Goal: Information Seeking & Learning: Learn about a topic

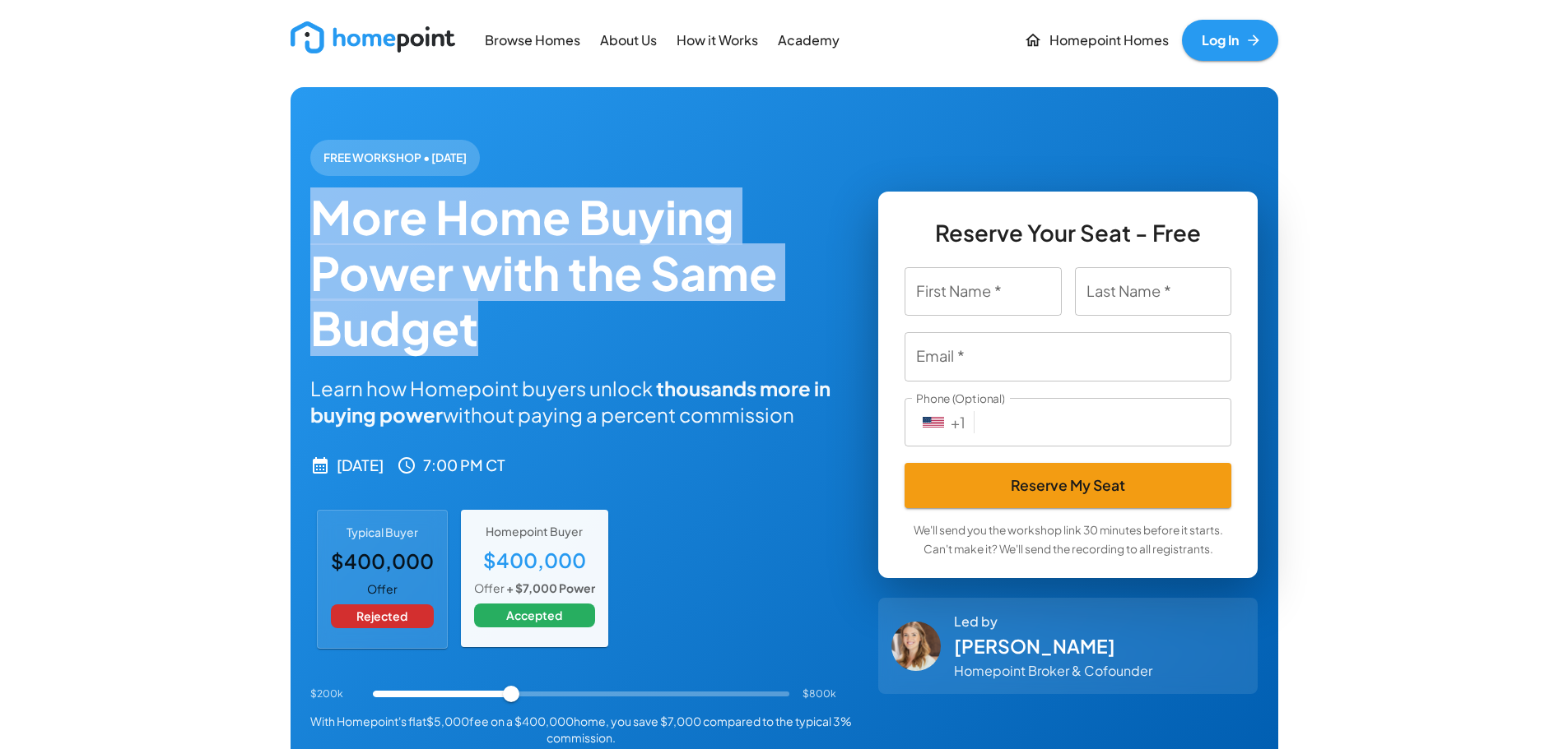
drag, startPoint x: 490, startPoint y: 331, endPoint x: 285, endPoint y: 220, distance: 233.1
copy h2 "More Home Buying Power with the Same Budget"
click at [577, 285] on h2 "More Home Buying Power with the Same Budget" at bounding box center [582, 273] width 543 height 167
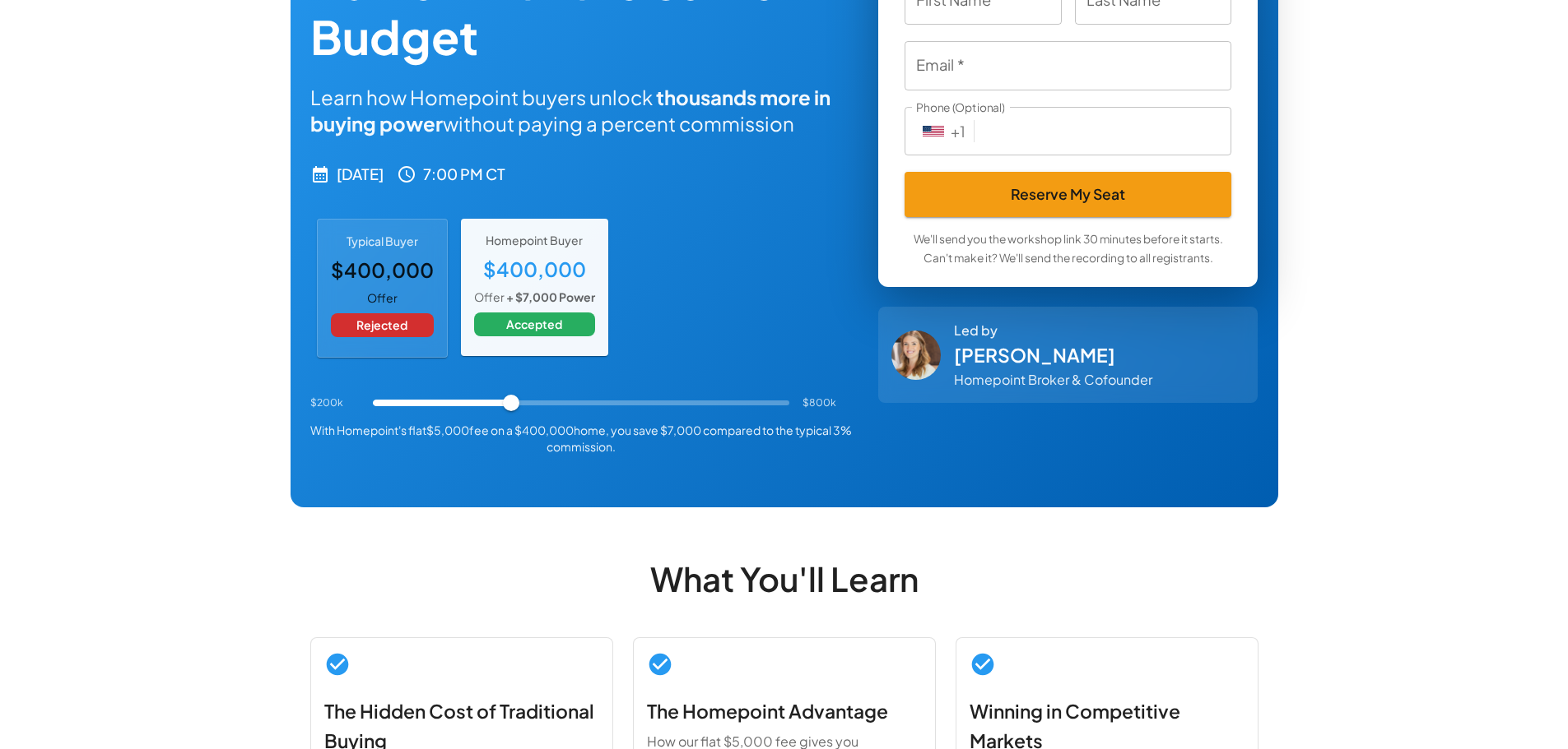
scroll to position [16, 0]
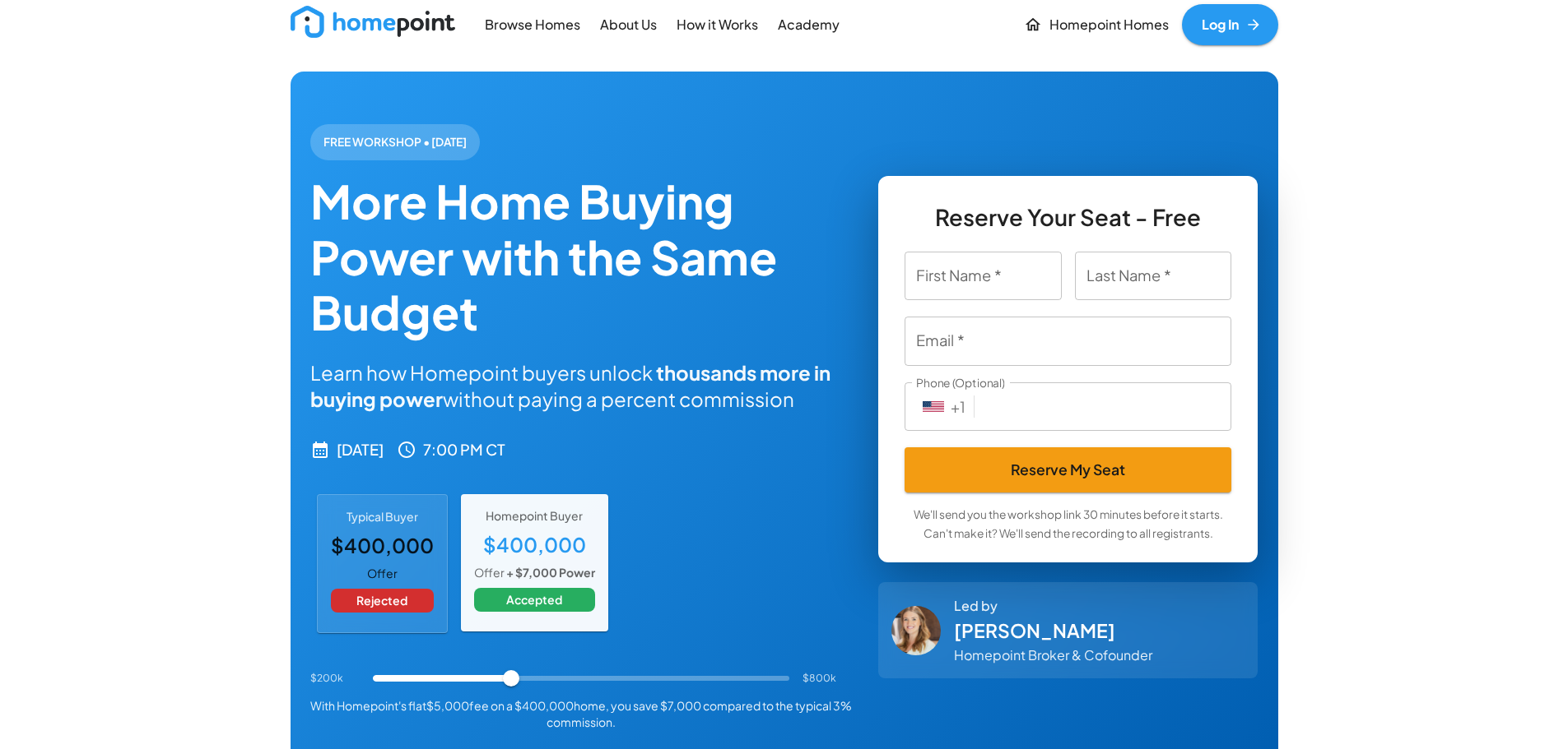
drag, startPoint x: 821, startPoint y: 391, endPoint x: 285, endPoint y: 371, distance: 536.4
copy h5 "Learn how Homepoint buyers unlock thousands more in buying power without paying…"
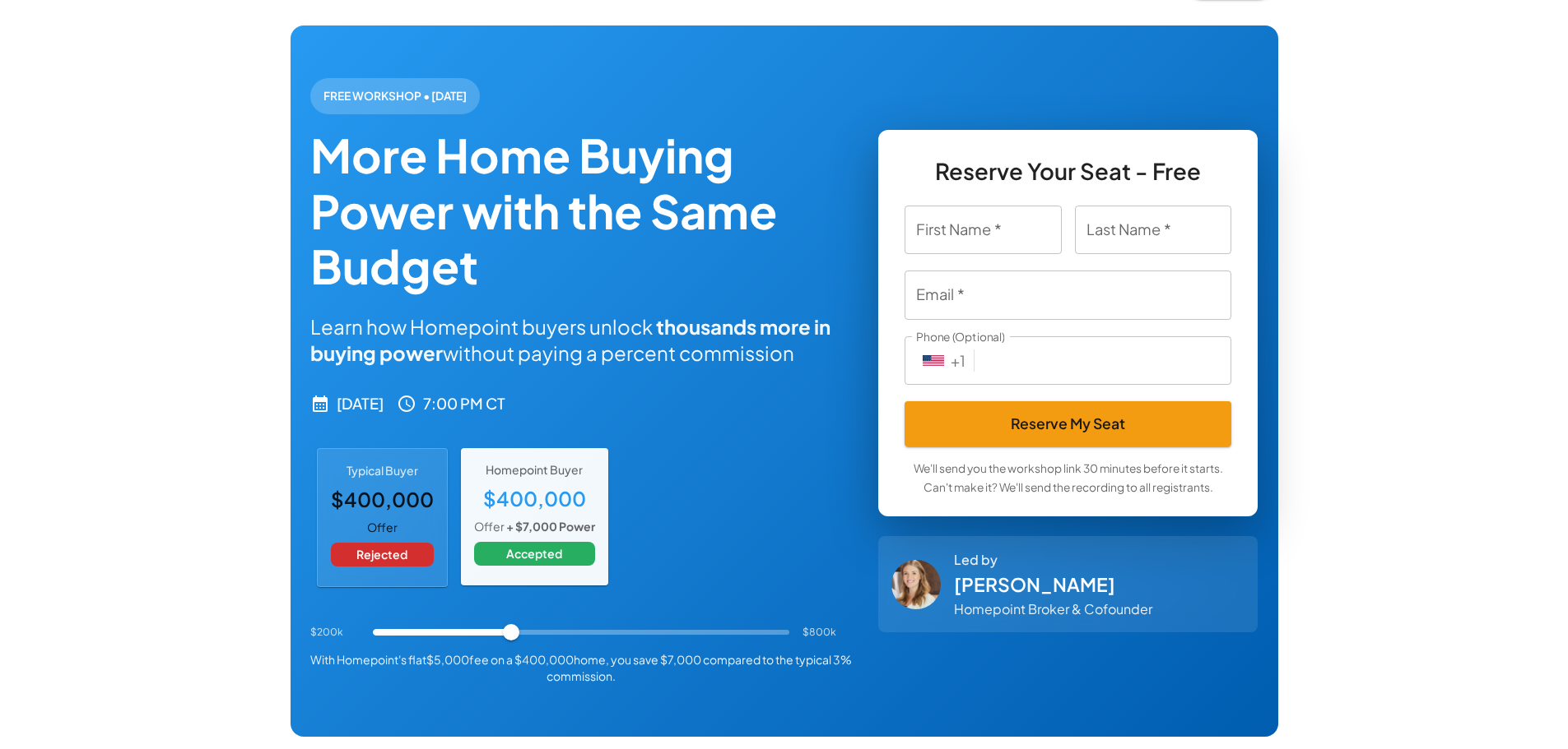
scroll to position [62, 0]
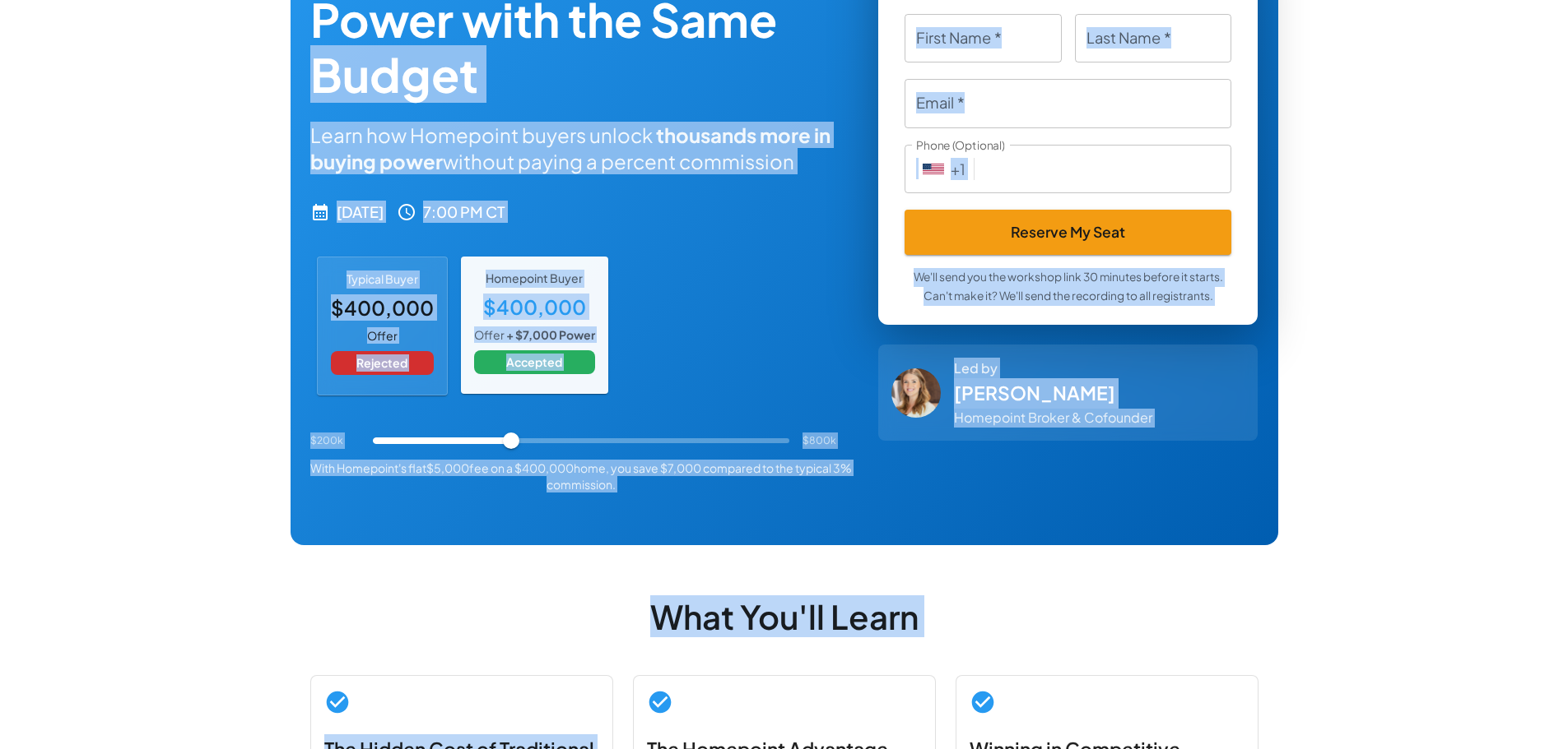
drag, startPoint x: 152, startPoint y: 281, endPoint x: 632, endPoint y: 788, distance: 698.2
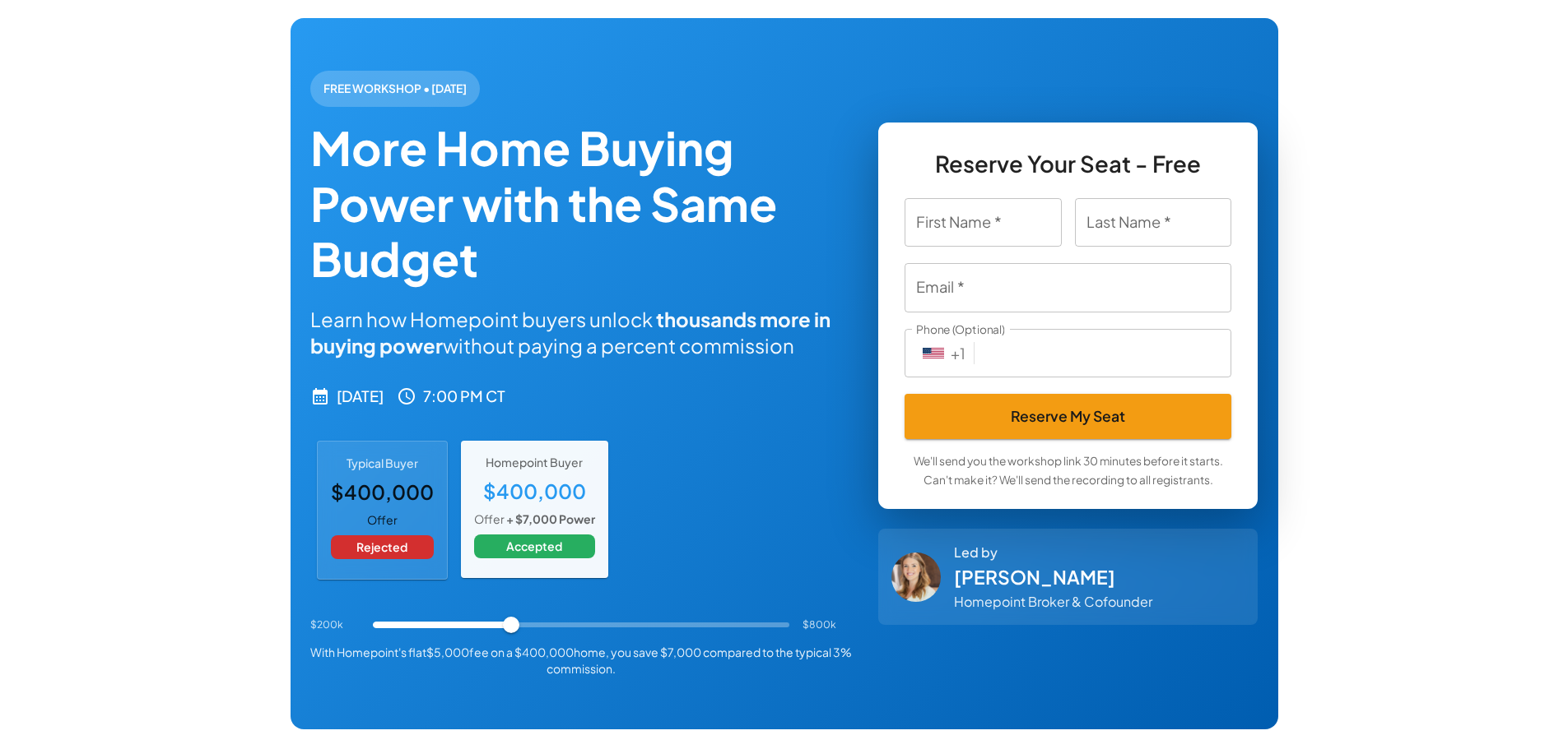
scroll to position [72, 0]
